Goal: Transaction & Acquisition: Purchase product/service

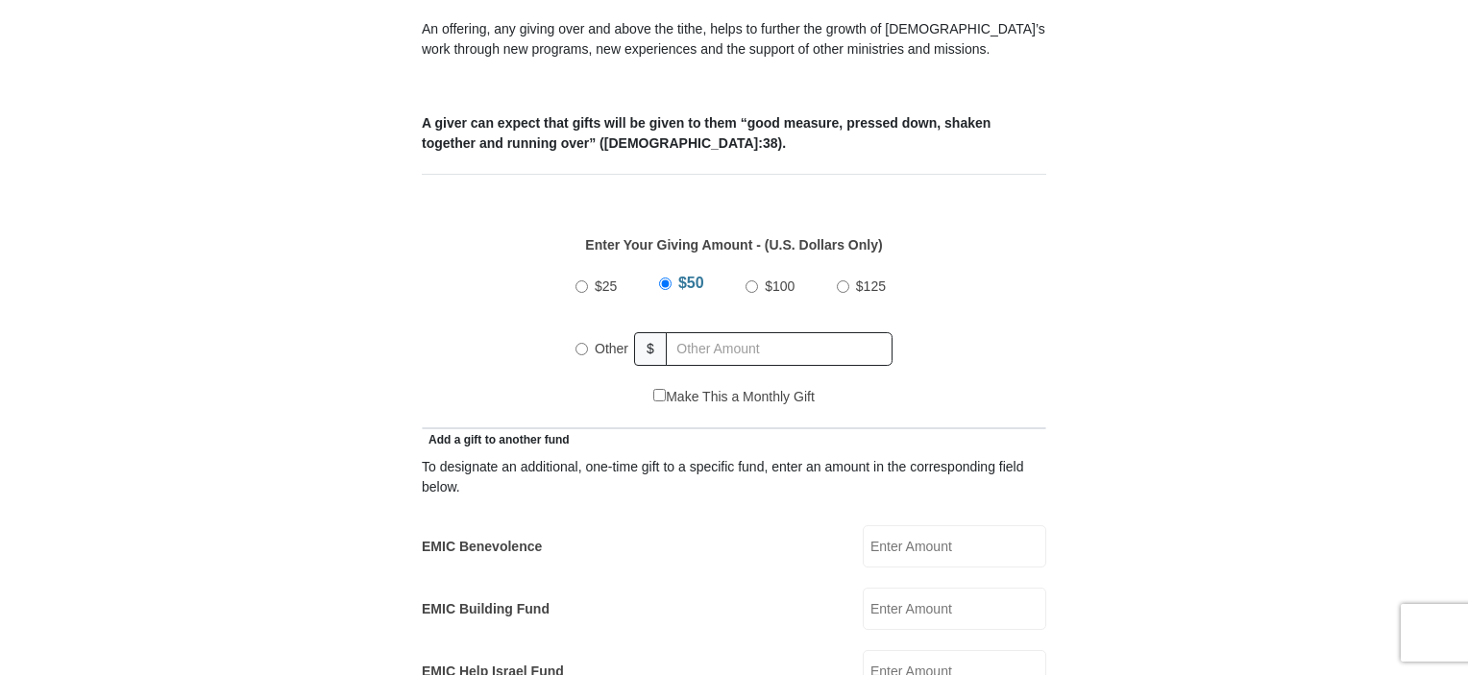
scroll to position [726, 0]
click at [586, 343] on input "Other" at bounding box center [581, 349] width 12 height 12
radio input "true"
click at [488, 387] on div "Make This a Monthly Gift" at bounding box center [734, 407] width 604 height 40
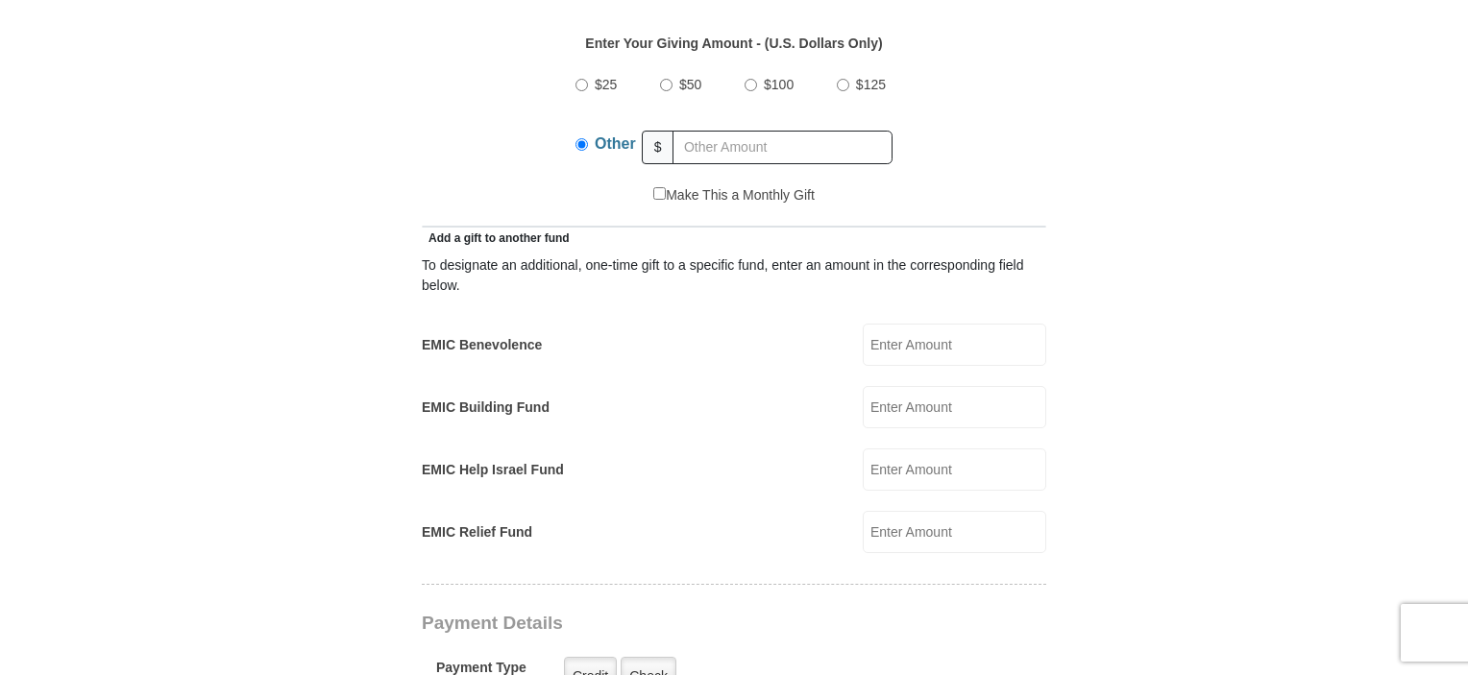
scroll to position [932, 0]
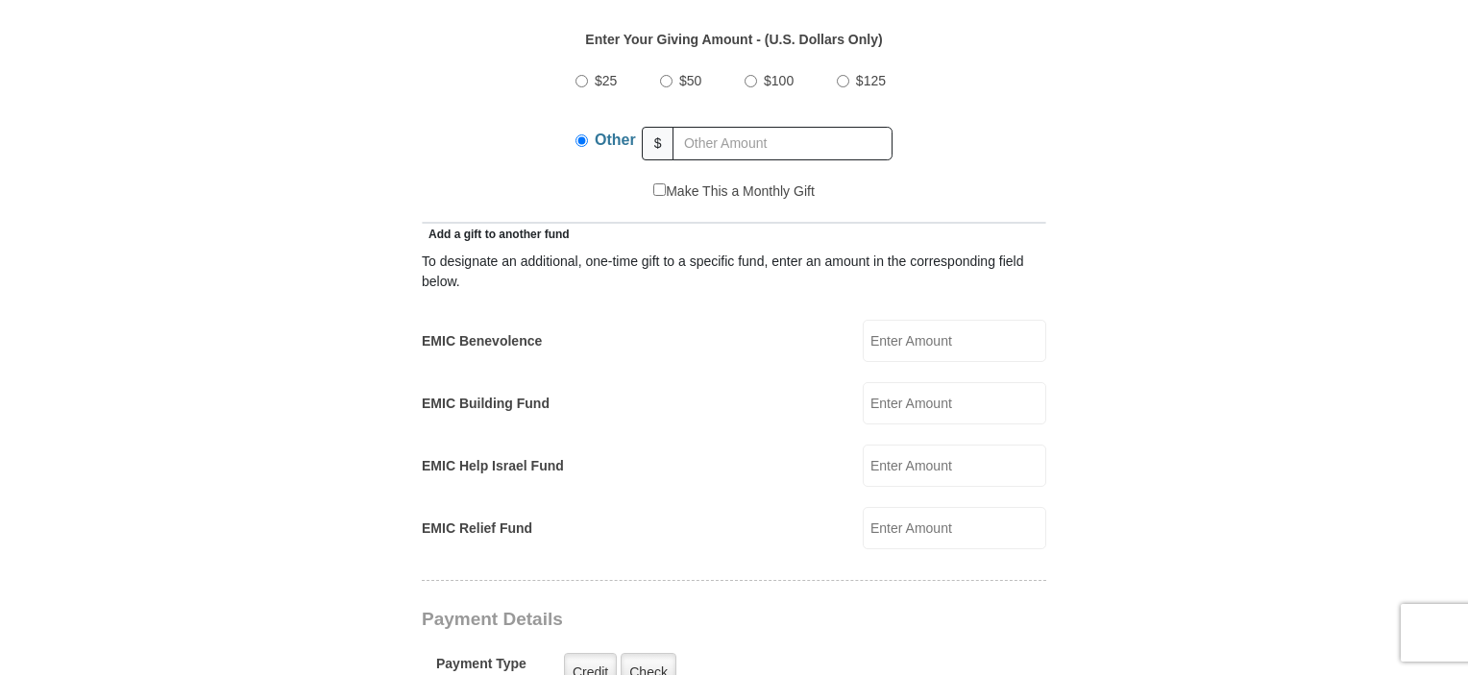
click at [919, 320] on input "EMIC Benevolence" at bounding box center [953, 341] width 183 height 42
type input "1"
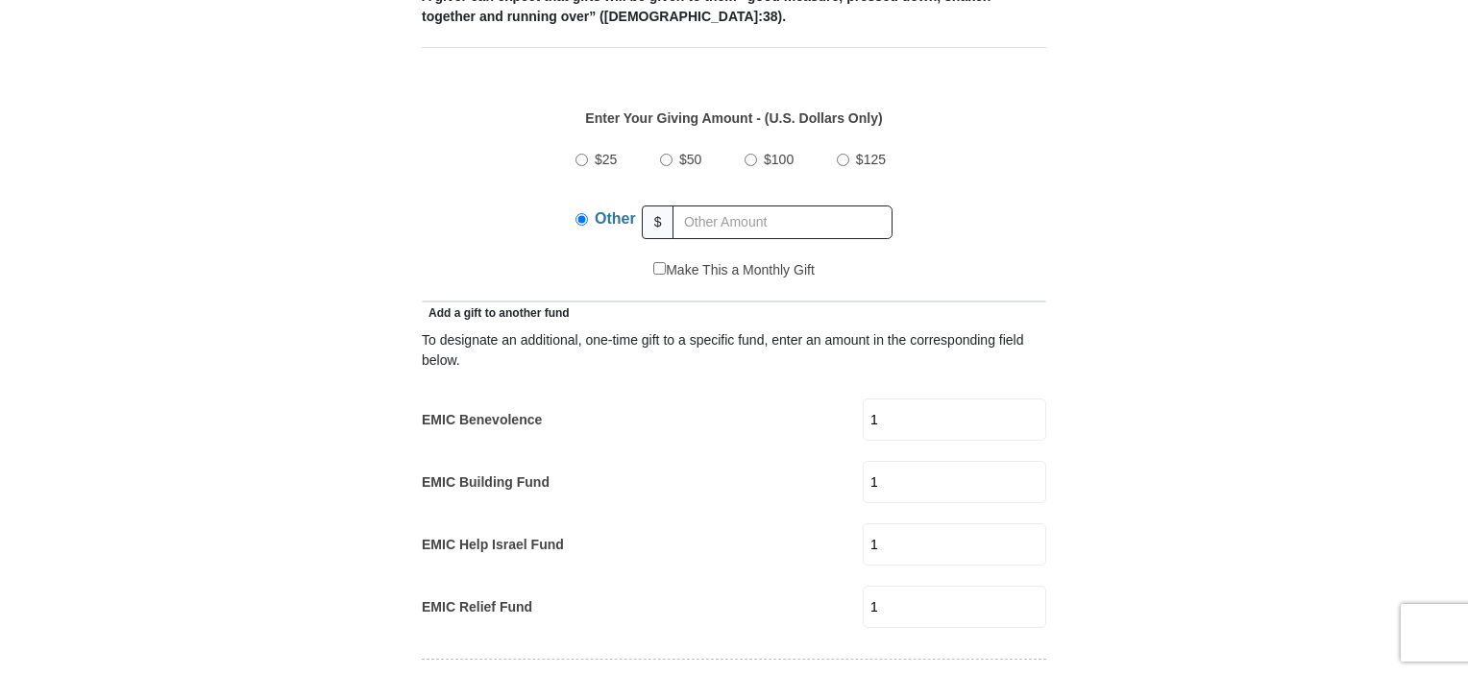
scroll to position [922, 0]
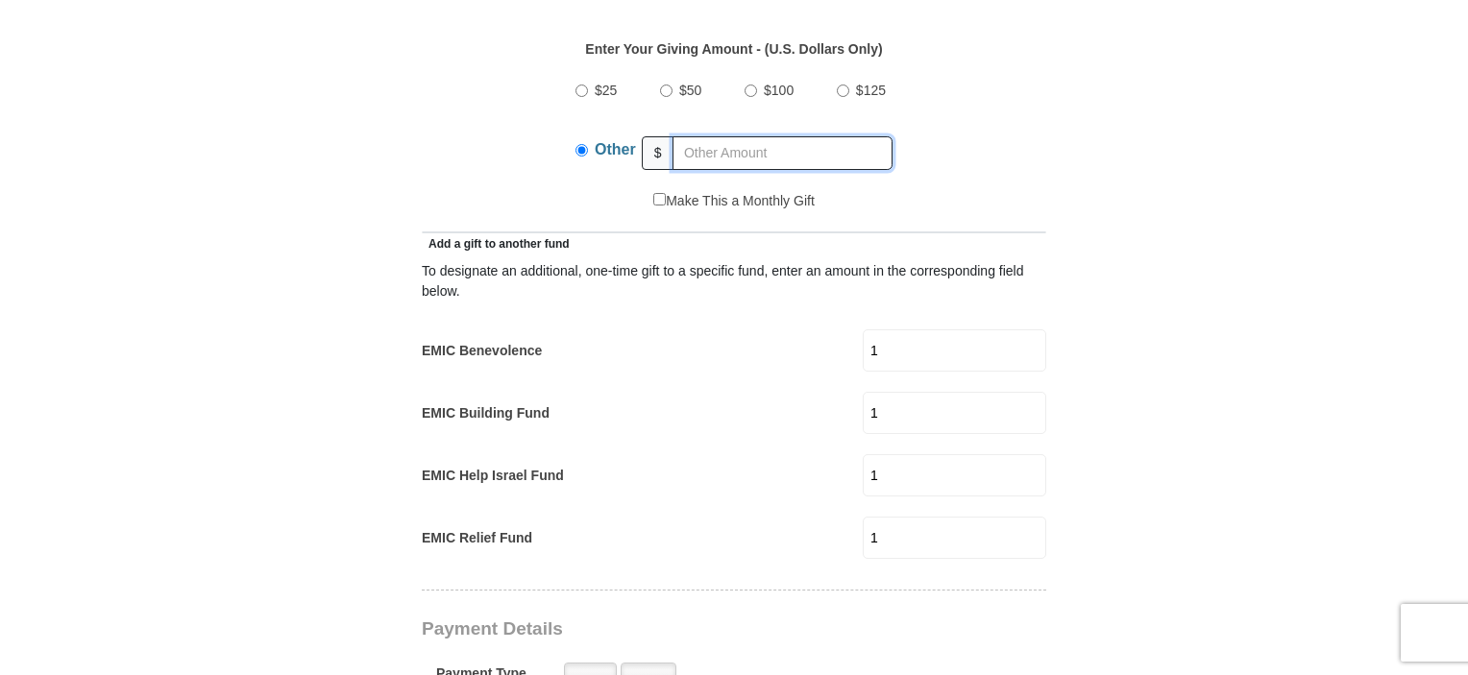
click at [772, 136] on input "text" at bounding box center [782, 153] width 220 height 34
type input "7"
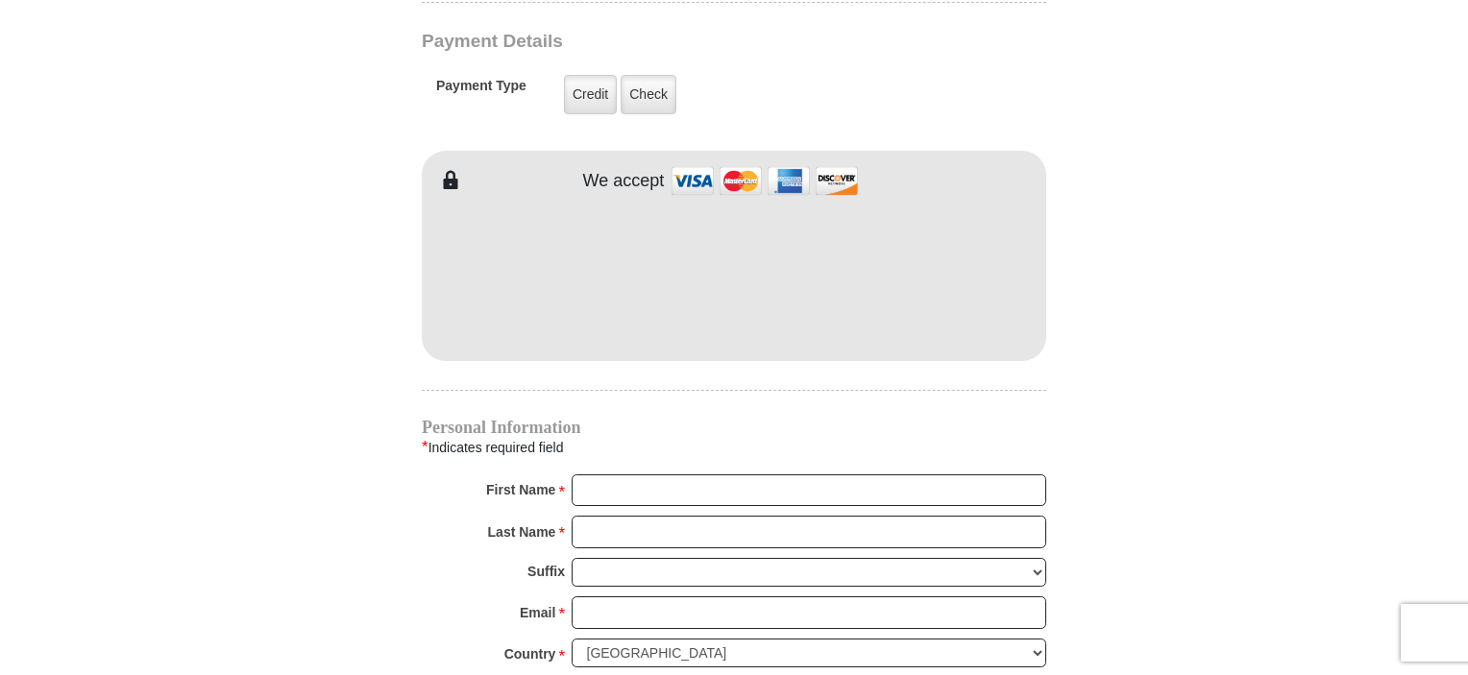
scroll to position [1509, 0]
type input "[PERSON_NAME] & [PERSON_NAME]"
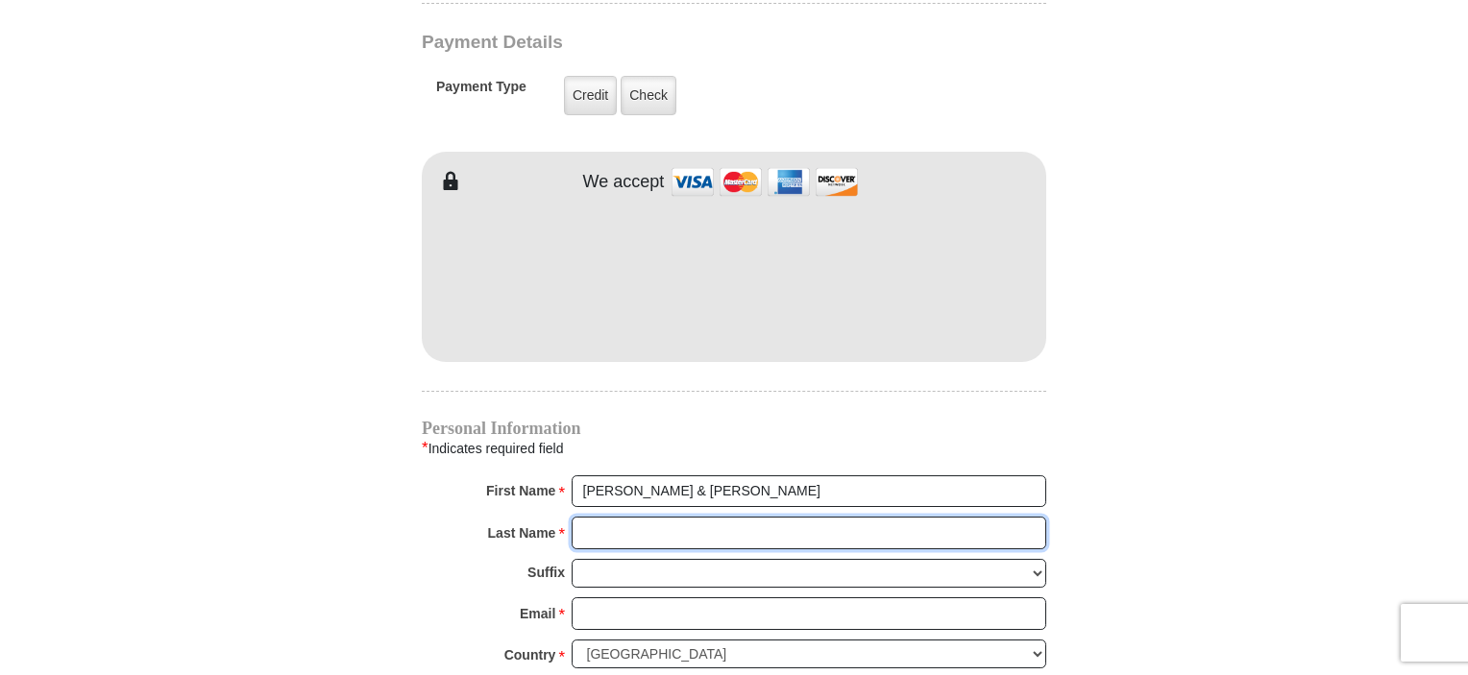
type input "[PERSON_NAME]"
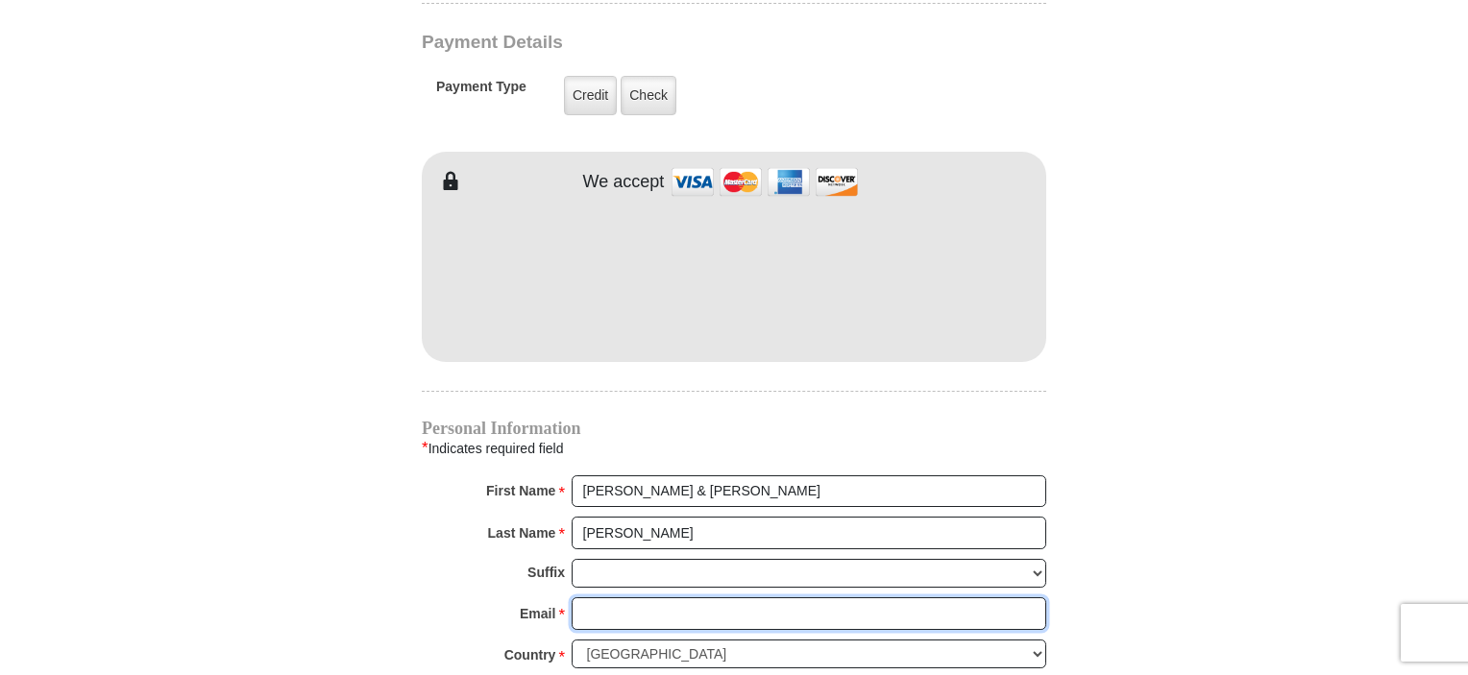
type input "[EMAIL_ADDRESS][DOMAIN_NAME]"
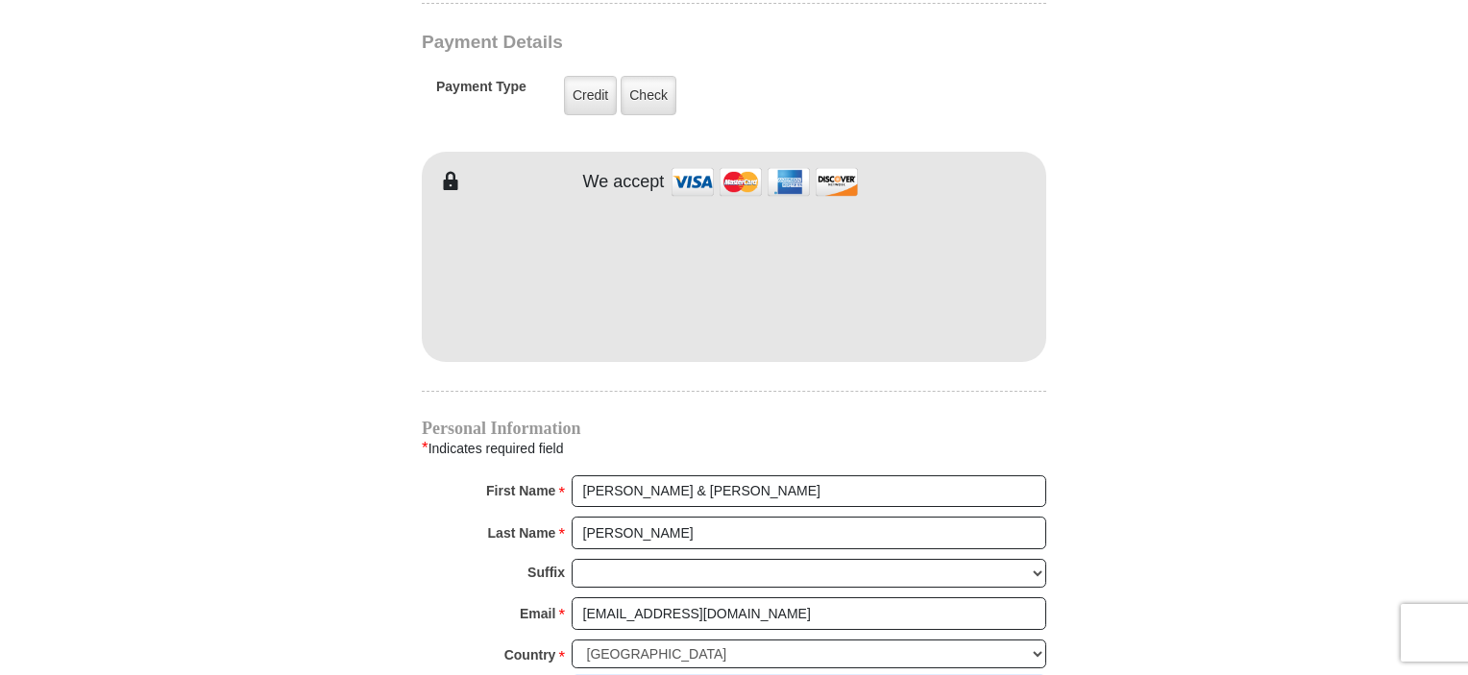
type input "[STREET_ADDRESS][PERSON_NAME]"
type input "GREEN"
select select "OH"
type input "44685-7712"
type input "3308261582"
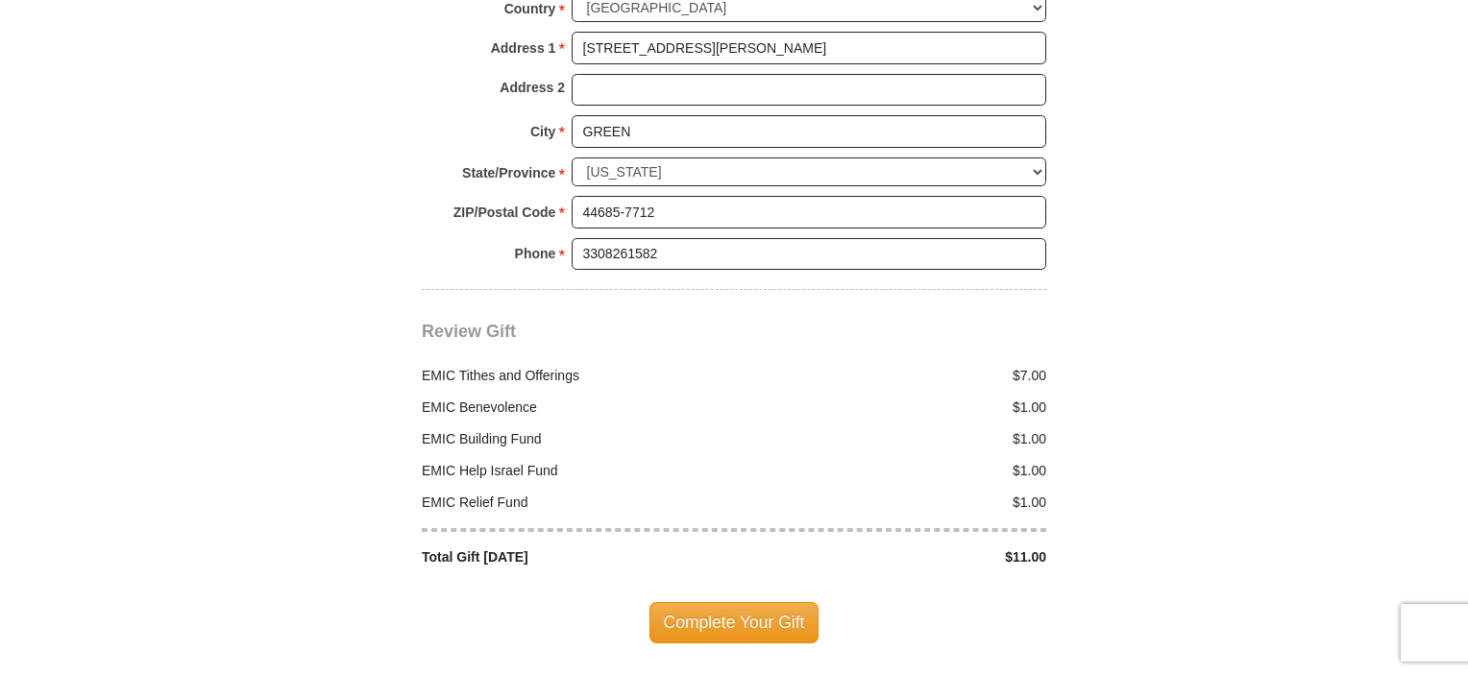
scroll to position [2186, 0]
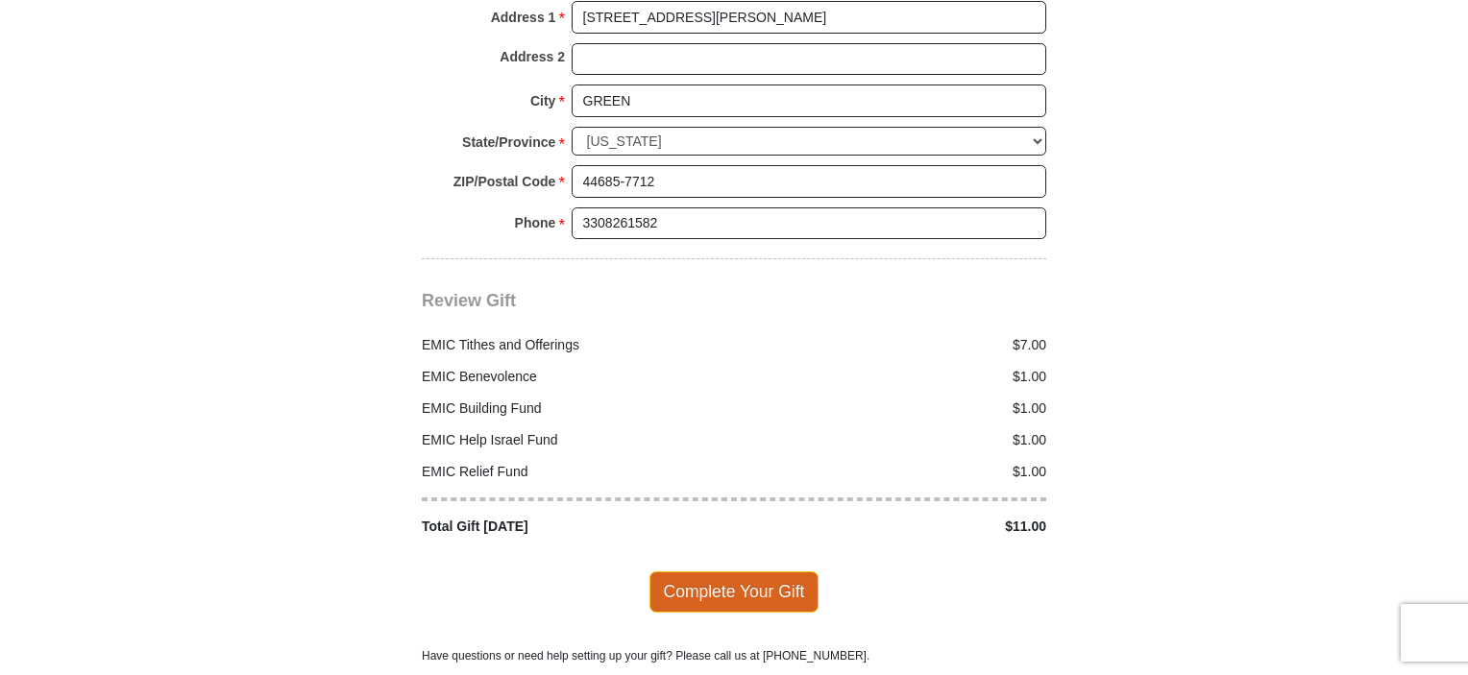
click at [741, 571] on span "Complete Your Gift" at bounding box center [734, 591] width 170 height 40
